Goal: Book appointment/travel/reservation

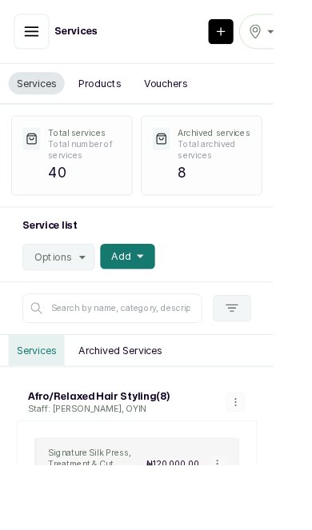
click at [37, 35] on icon "button" at bounding box center [36, 36] width 14 height 10
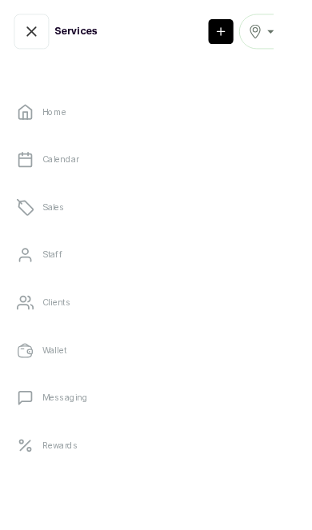
click at [294, 32] on icon "button" at bounding box center [291, 36] width 12 height 16
click at [311, 31] on div "TAUPE" at bounding box center [304, 35] width 42 height 19
click at [130, 115] on link "Home" at bounding box center [156, 128] width 286 height 45
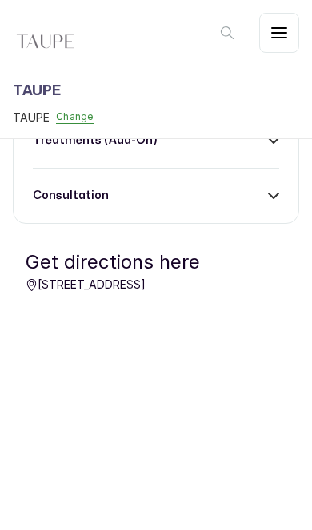
scroll to position [675, 0]
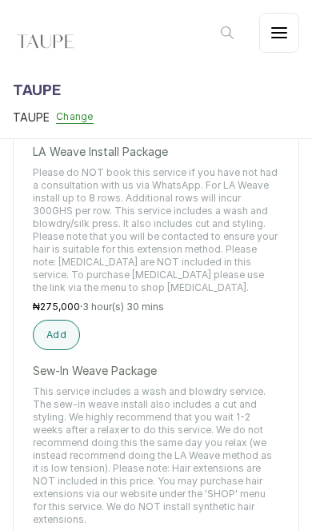
scroll to position [1694, 0]
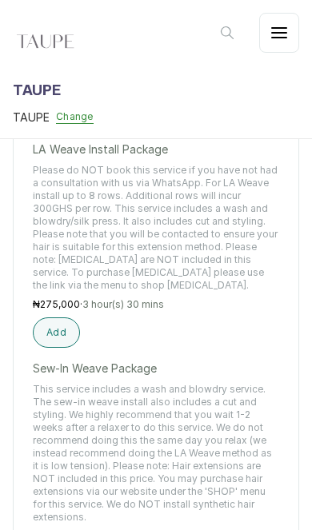
click at [62, 129] on button "Add" at bounding box center [56, 113] width 47 height 30
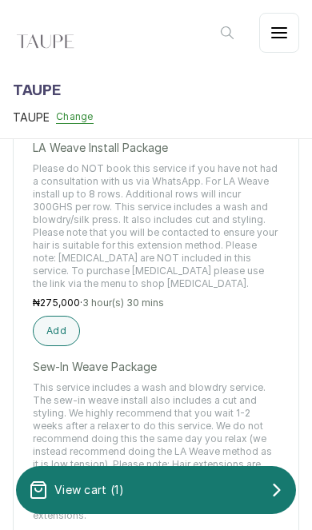
click at [160, 488] on div "View cart ( 1 )" at bounding box center [156, 490] width 280 height 32
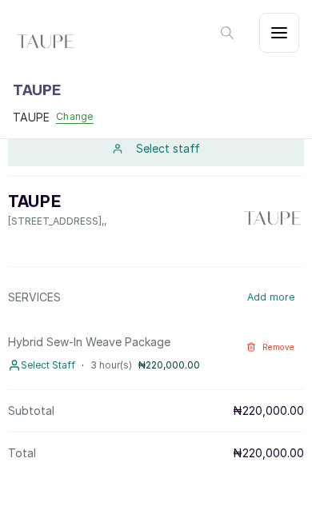
scroll to position [0, 0]
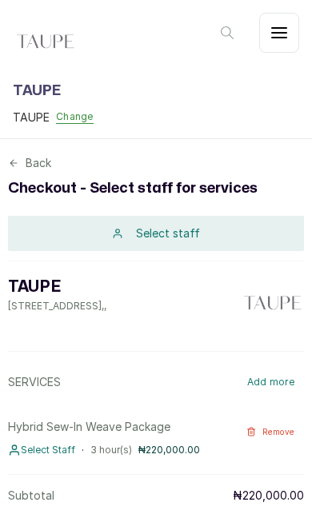
click at [241, 236] on div "Select staff" at bounding box center [156, 233] width 296 height 35
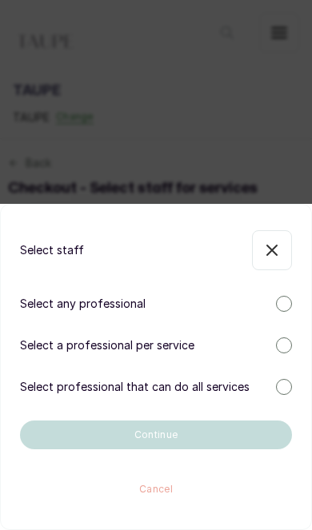
click at [277, 339] on div "Select a professional per service" at bounding box center [156, 345] width 272 height 16
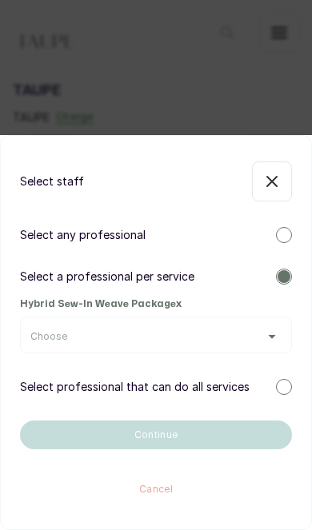
click at [251, 338] on div "Choose" at bounding box center [155, 336] width 251 height 13
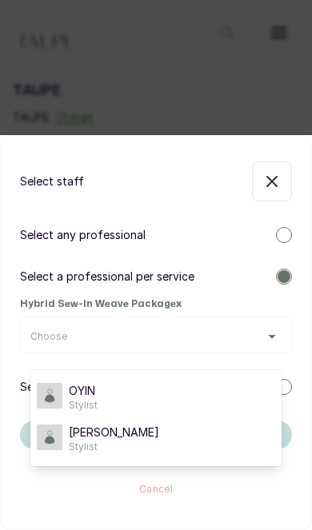
click at [216, 387] on div "OYIN Stylist" at bounding box center [156, 397] width 238 height 29
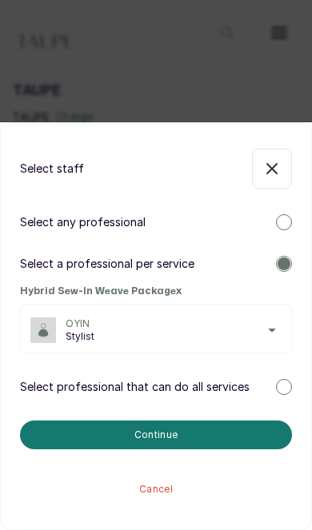
click at [204, 433] on button "Continue" at bounding box center [156, 434] width 272 height 29
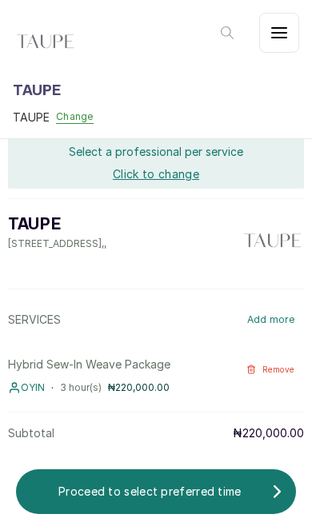
scroll to position [96, 0]
click at [29, 381] on span "OYIN" at bounding box center [33, 387] width 24 height 13
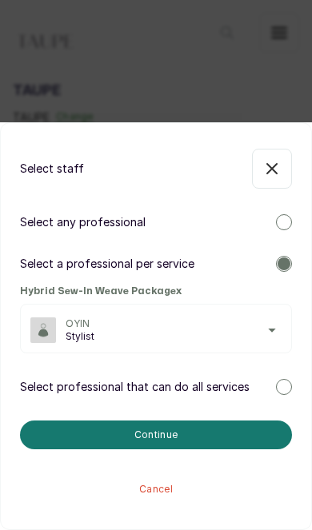
click at [213, 323] on span "OYIN" at bounding box center [174, 323] width 216 height 13
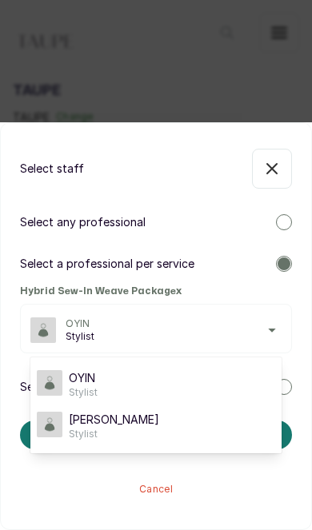
click at [149, 428] on div "[PERSON_NAME]" at bounding box center [156, 426] width 238 height 29
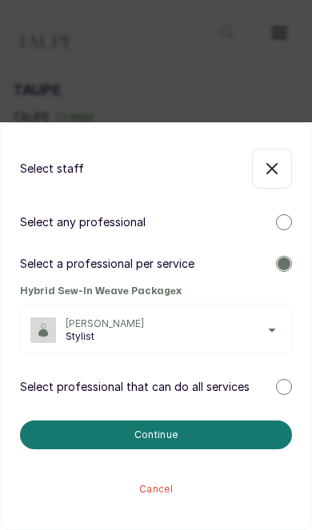
click at [156, 438] on button "Continue" at bounding box center [156, 434] width 272 height 29
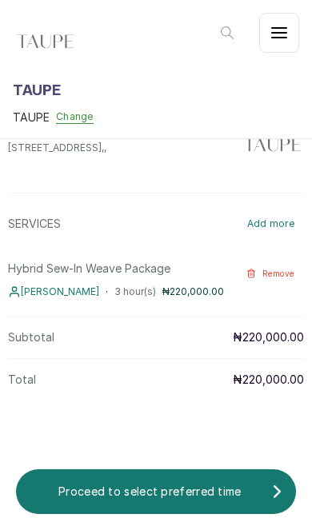
scroll to position [190, 0]
